Goal: Information Seeking & Learning: Learn about a topic

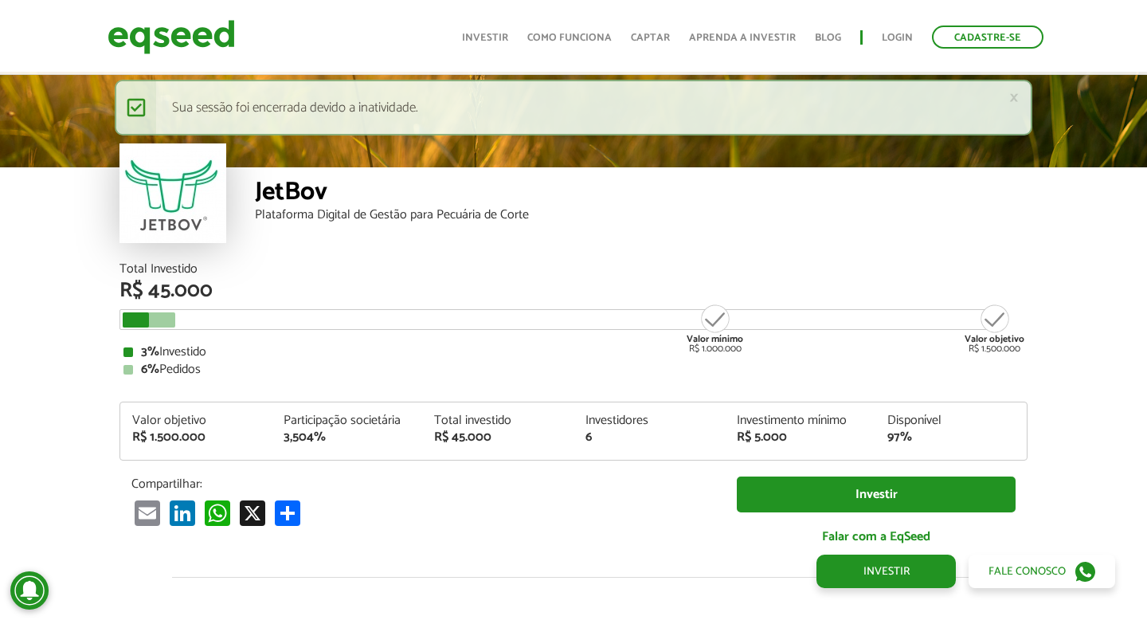
scroll to position [1843, 0]
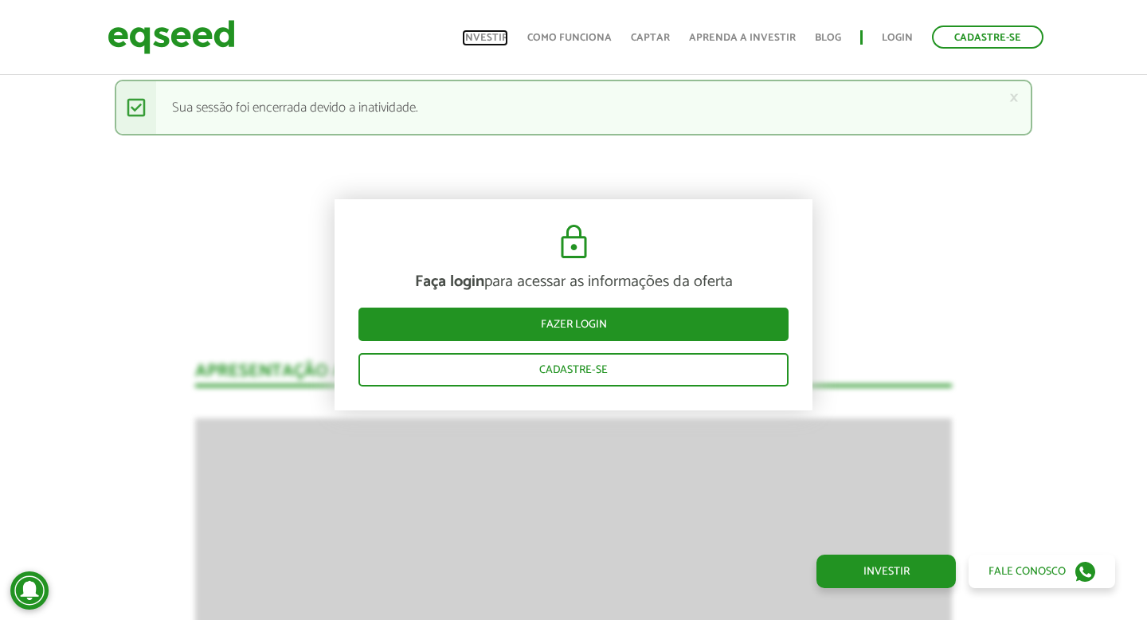
click at [498, 35] on link "Investir" at bounding box center [485, 38] width 46 height 10
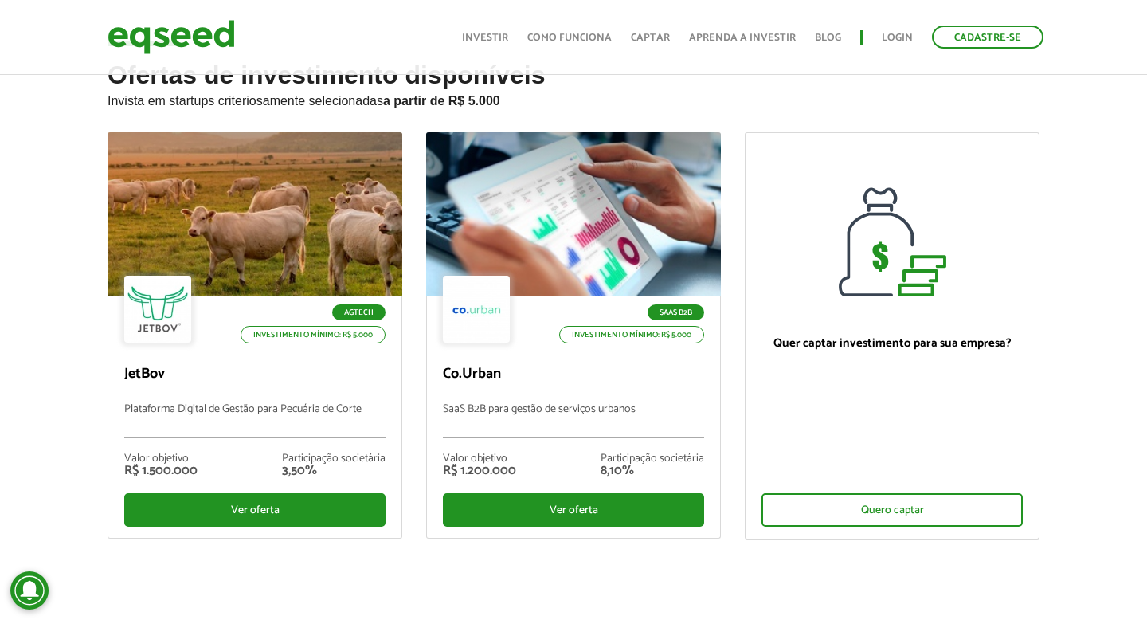
scroll to position [56, 0]
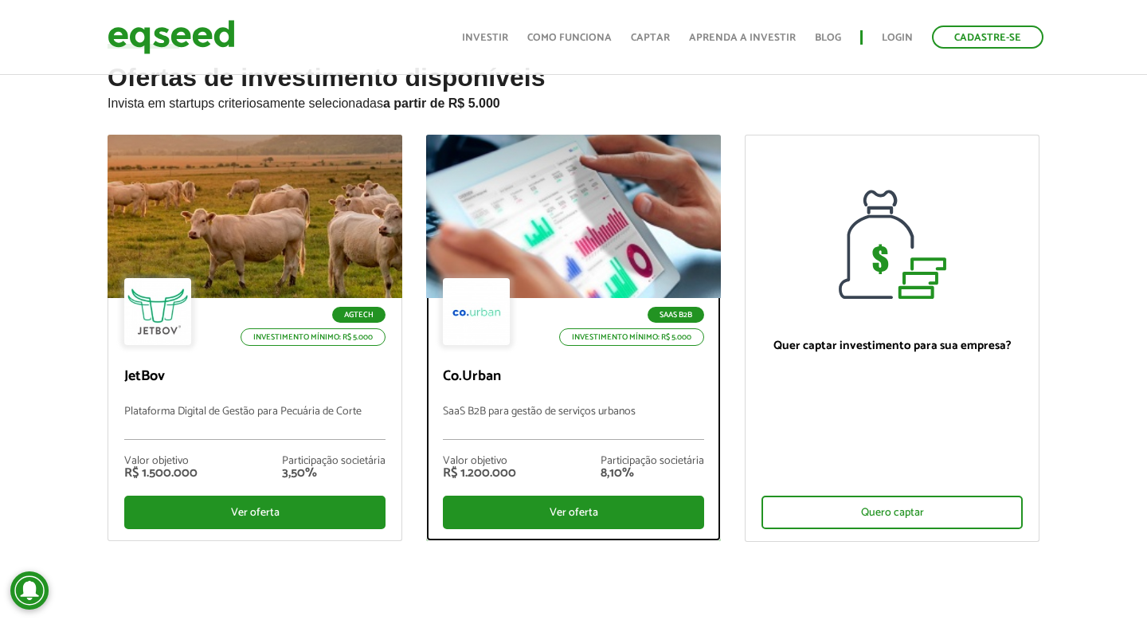
click at [593, 209] on div at bounding box center [574, 217] width 354 height 196
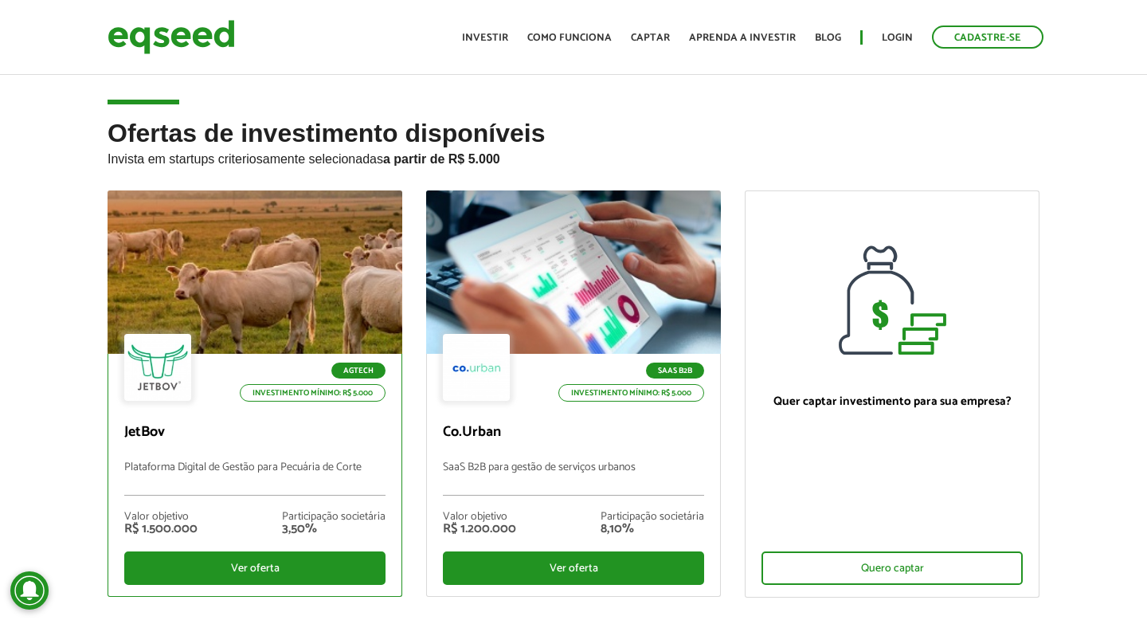
scroll to position [56, 0]
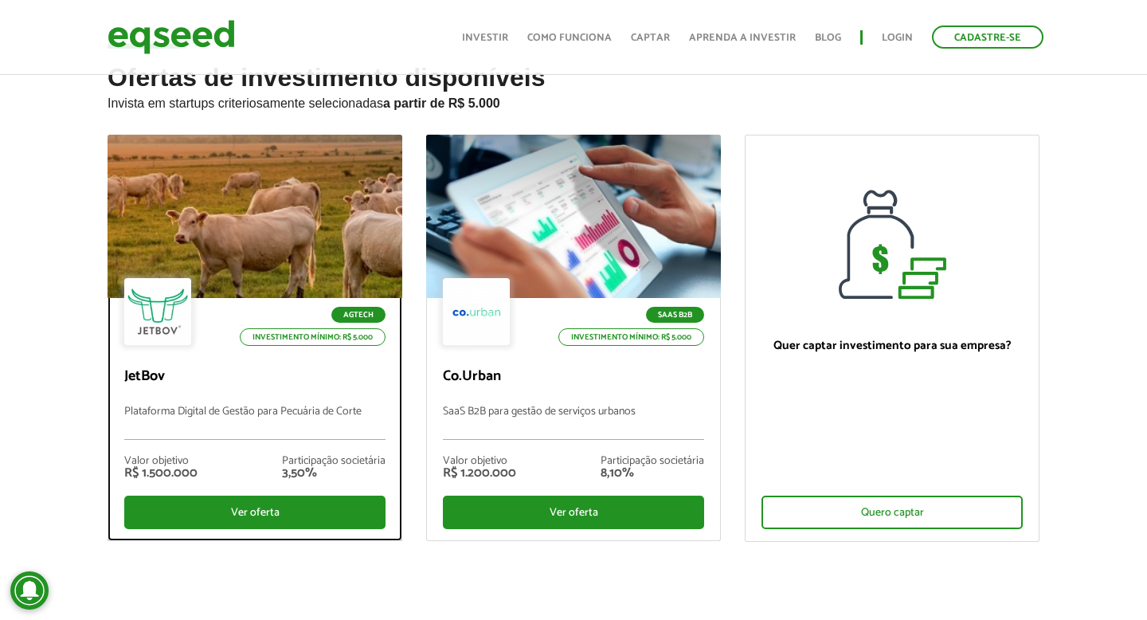
click at [225, 225] on div at bounding box center [255, 217] width 354 height 196
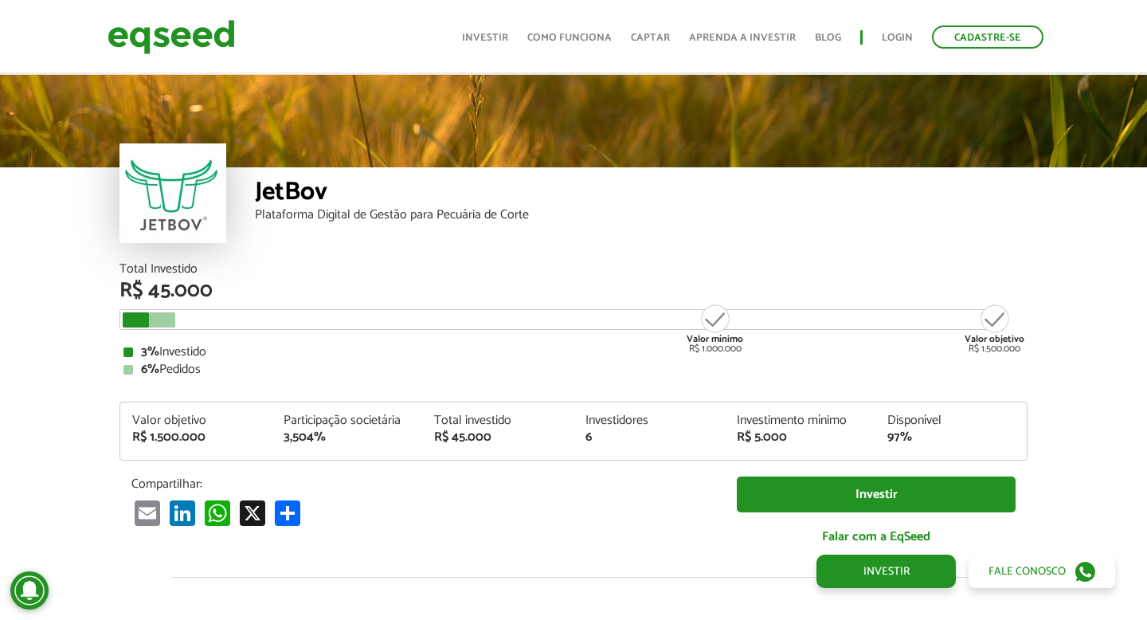
scroll to position [1843, 0]
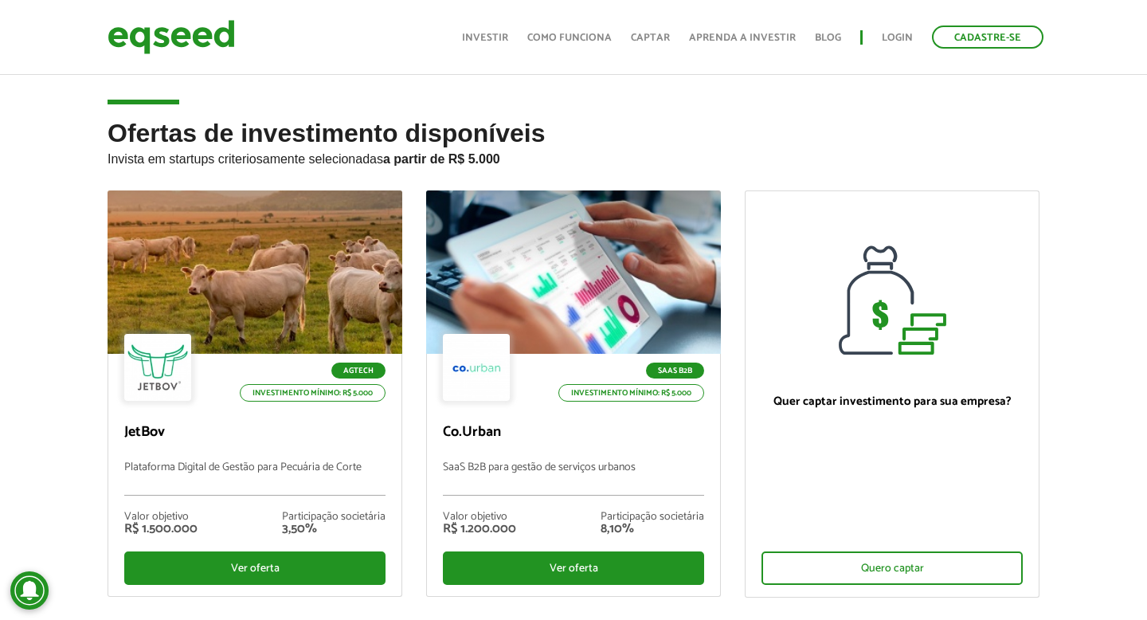
scroll to position [56, 0]
